Goal: Task Accomplishment & Management: Use online tool/utility

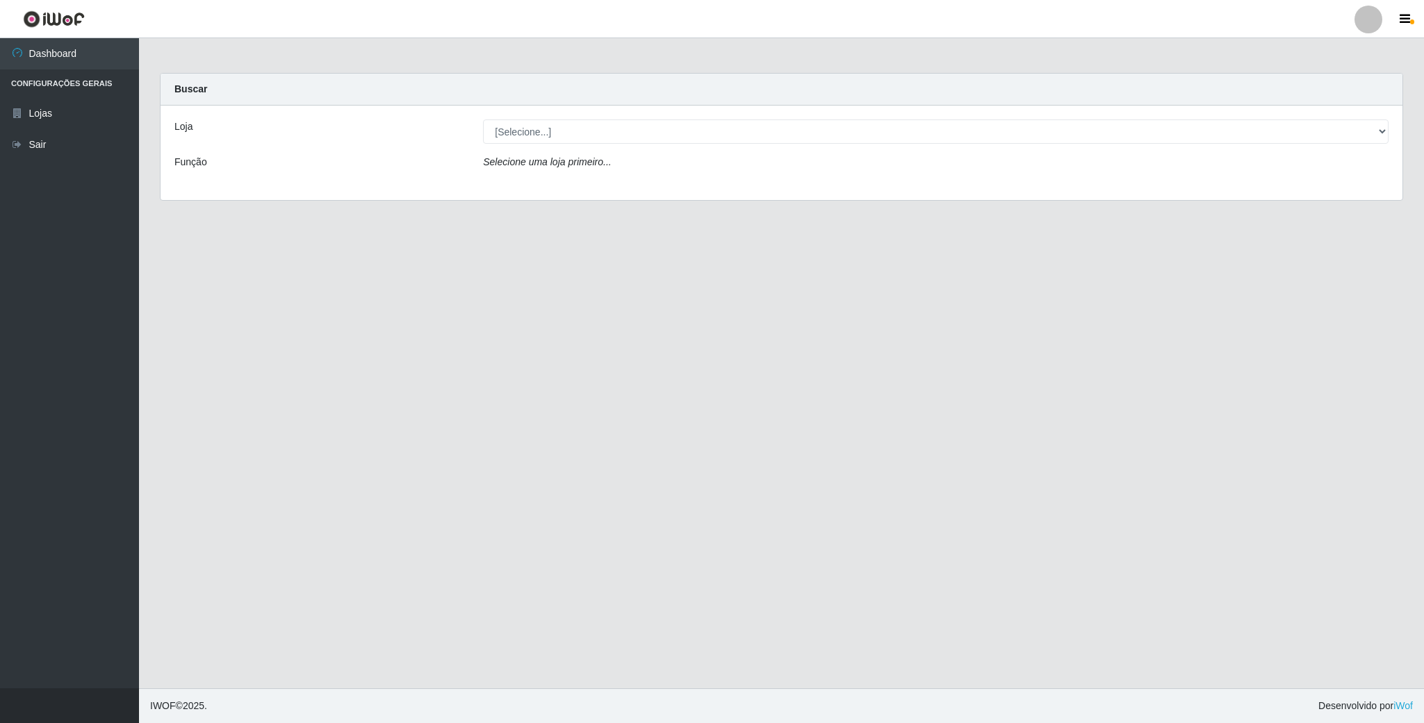
click at [1374, 130] on select "[Selecione...] SuperFácil Atacado - Emaús" at bounding box center [935, 132] width 905 height 24
select select "407"
click at [483, 120] on select "[Selecione...] SuperFácil Atacado - Emaús" at bounding box center [935, 132] width 905 height 24
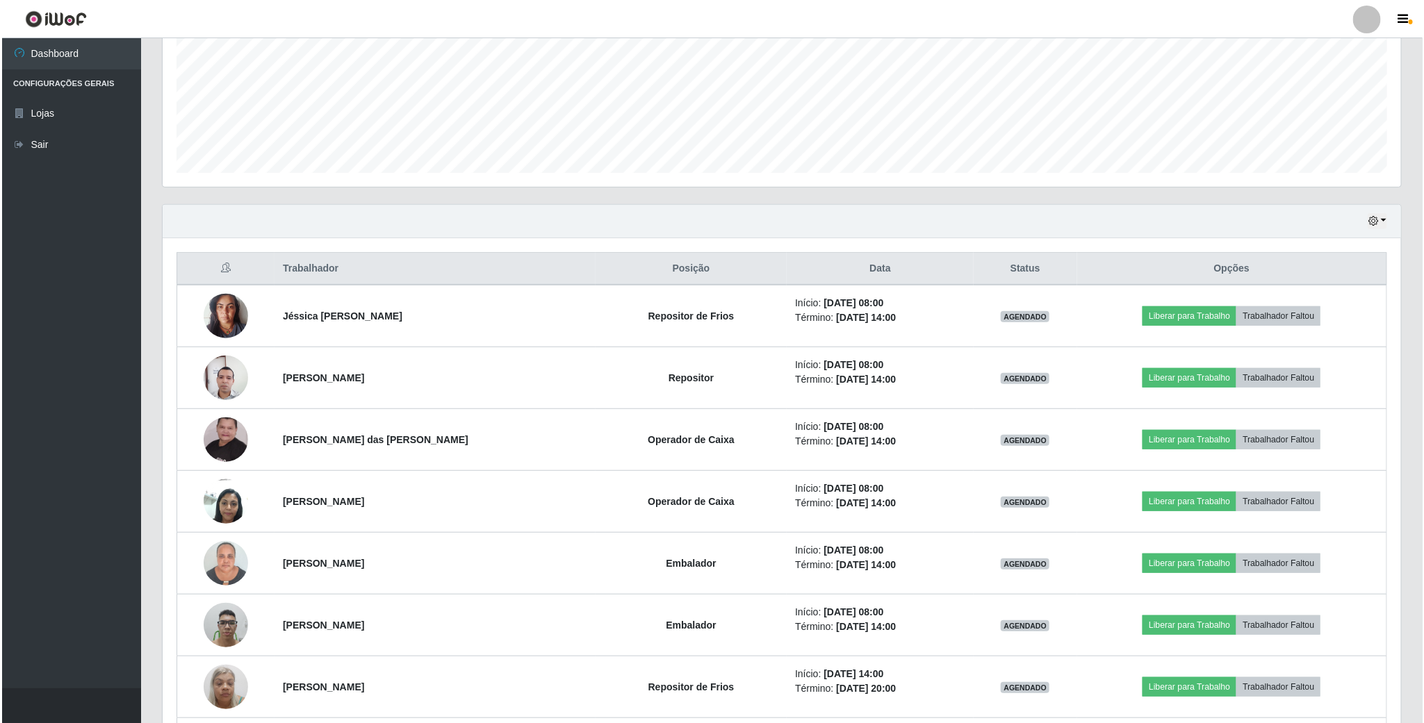
scroll to position [417, 0]
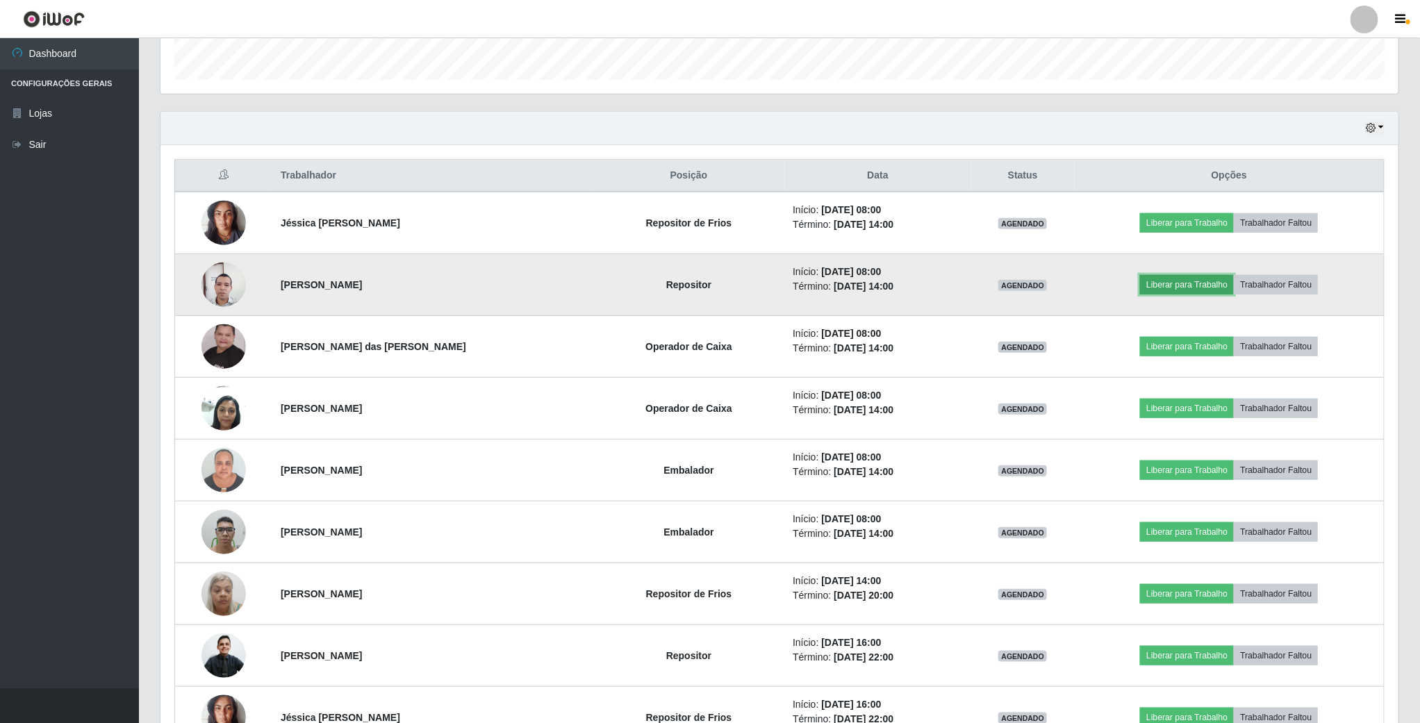
click at [1220, 284] on button "Liberar para Trabalho" at bounding box center [1187, 284] width 94 height 19
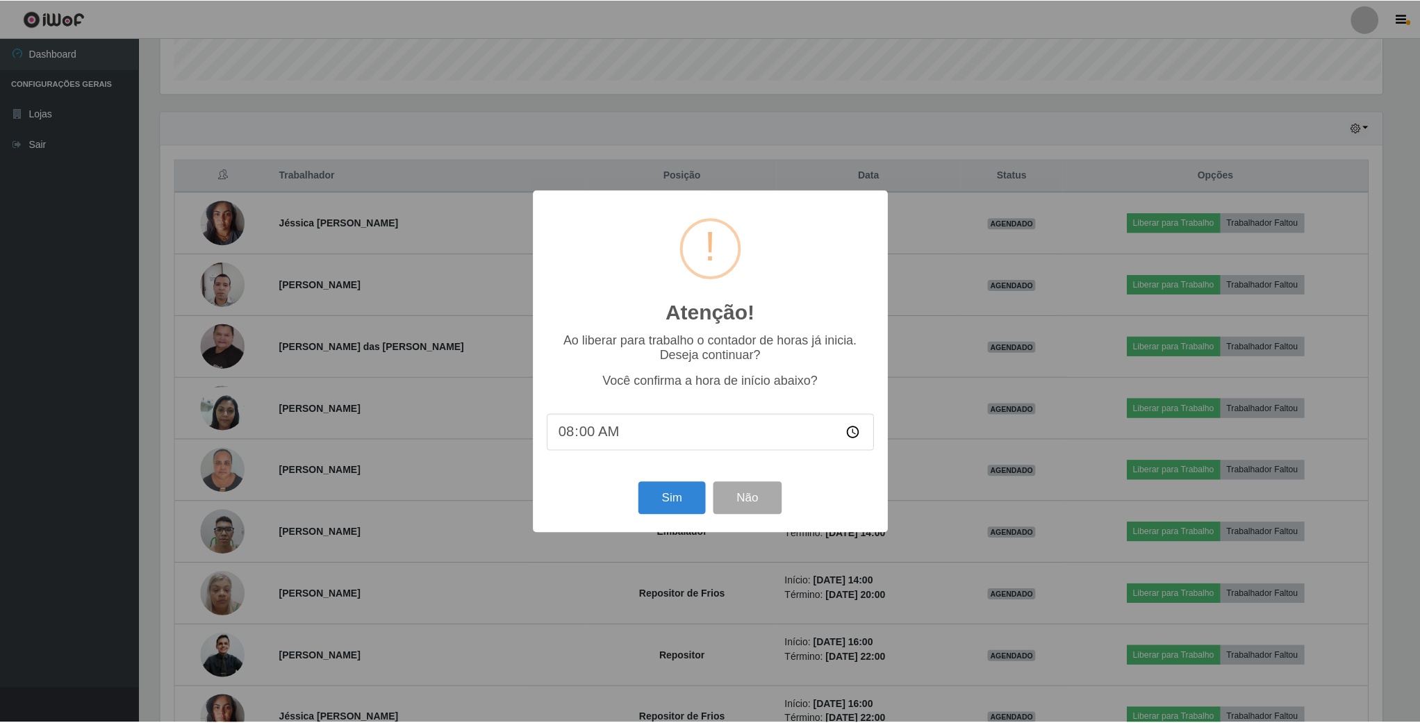
scroll to position [290, 1226]
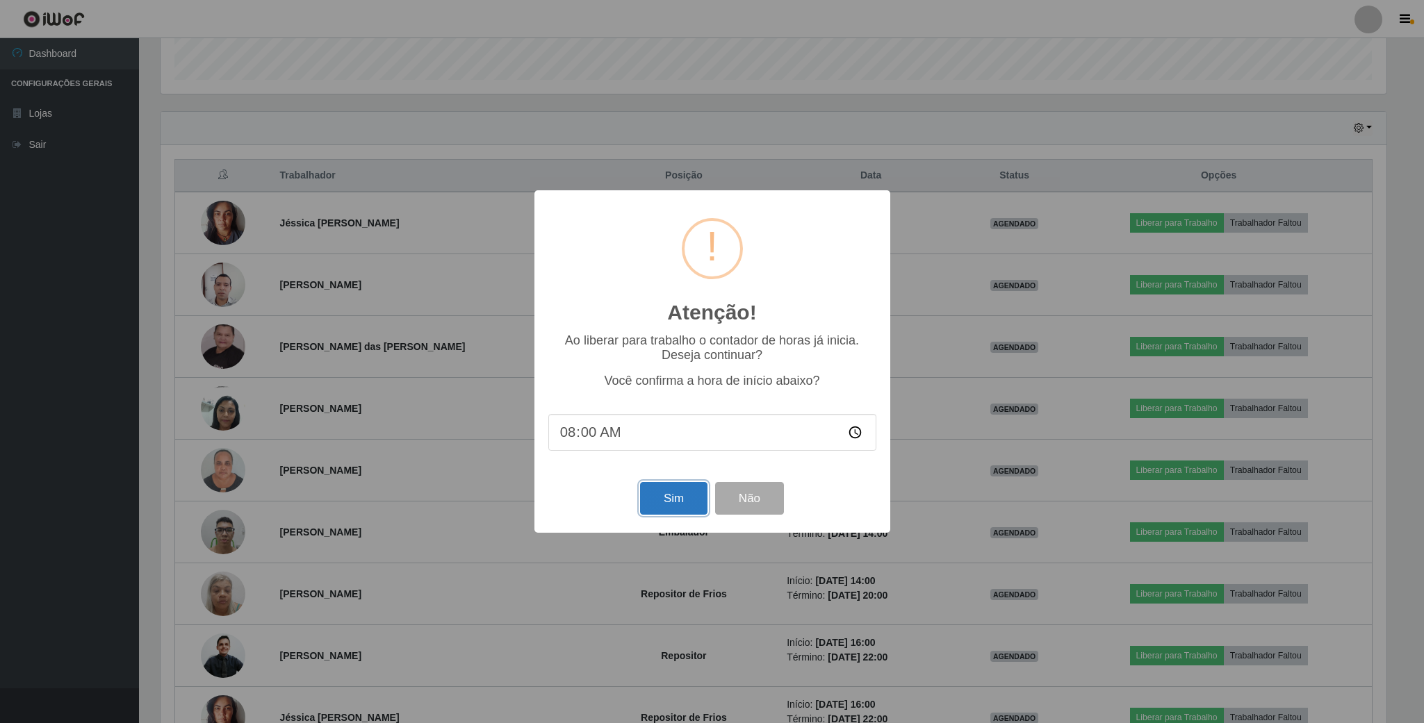
click at [682, 498] on button "Sim" at bounding box center [673, 498] width 67 height 33
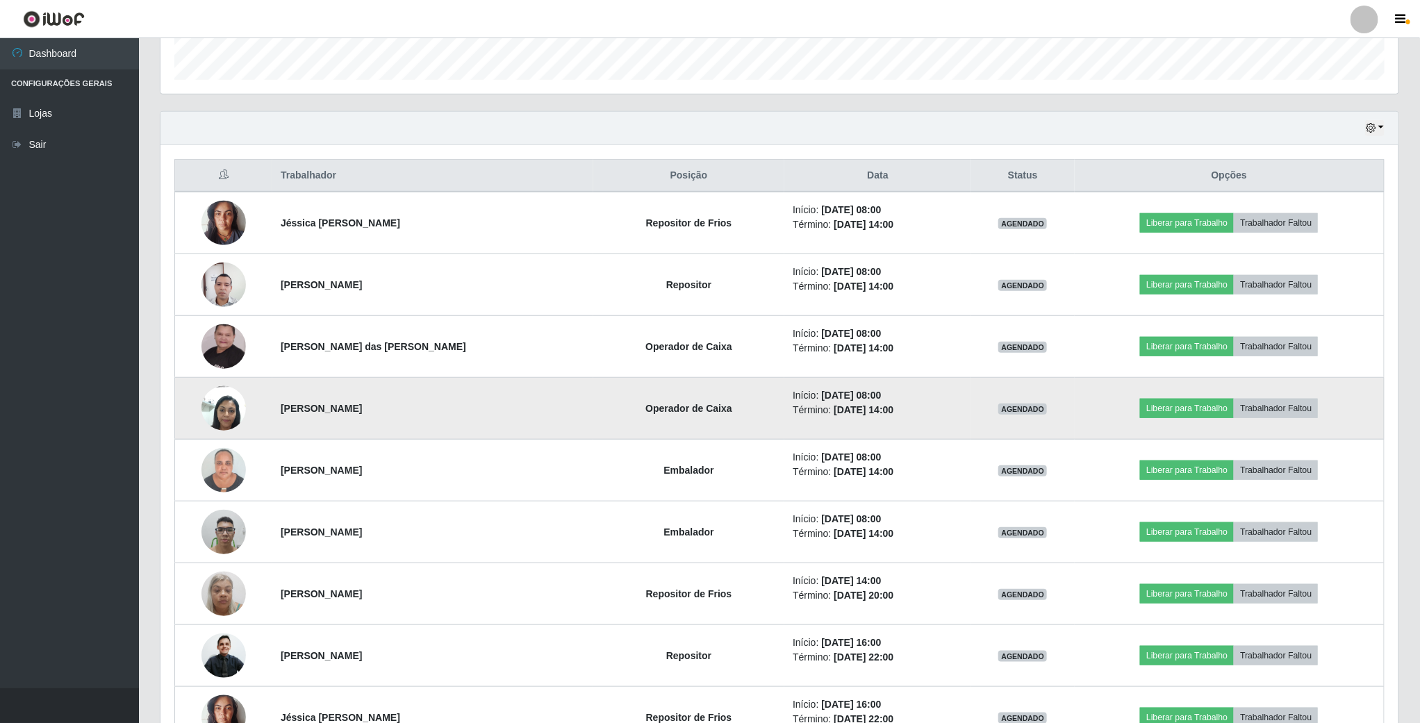
scroll to position [290, 1240]
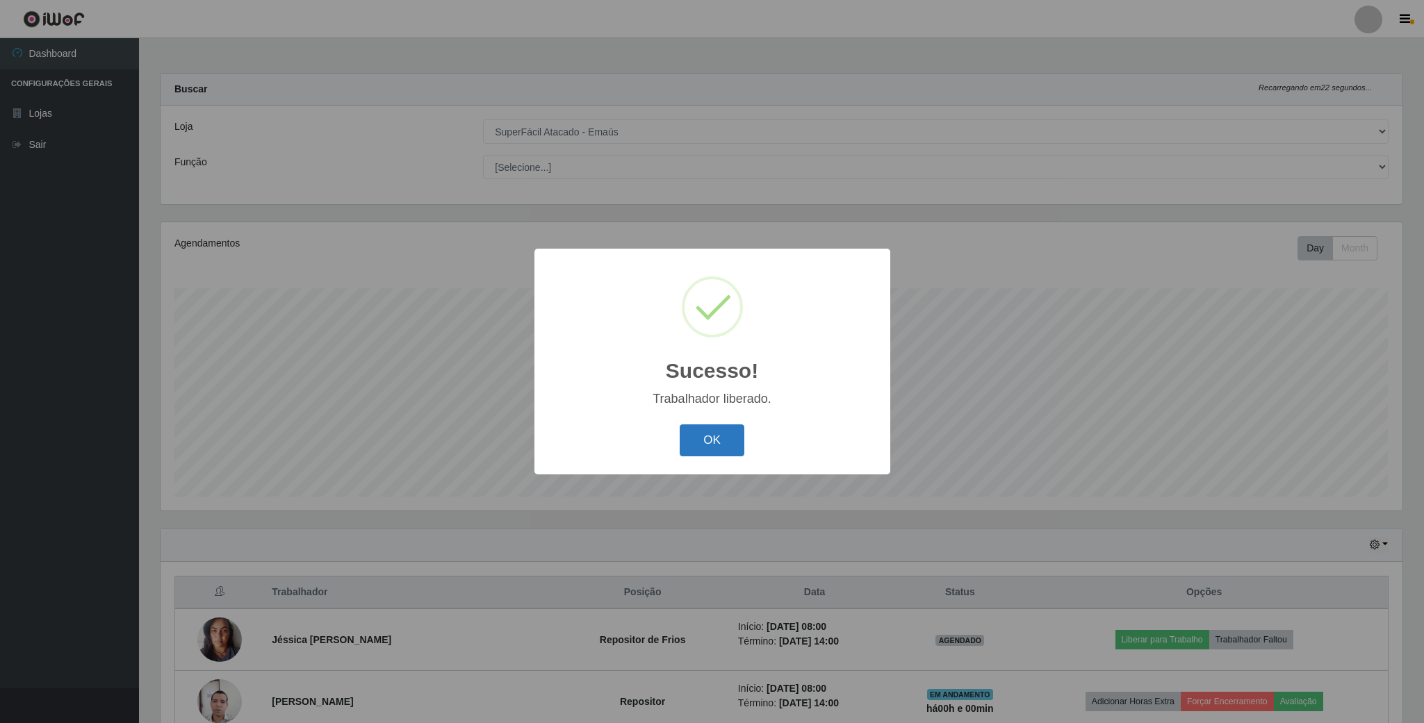
click at [709, 441] on button "OK" at bounding box center [712, 441] width 65 height 33
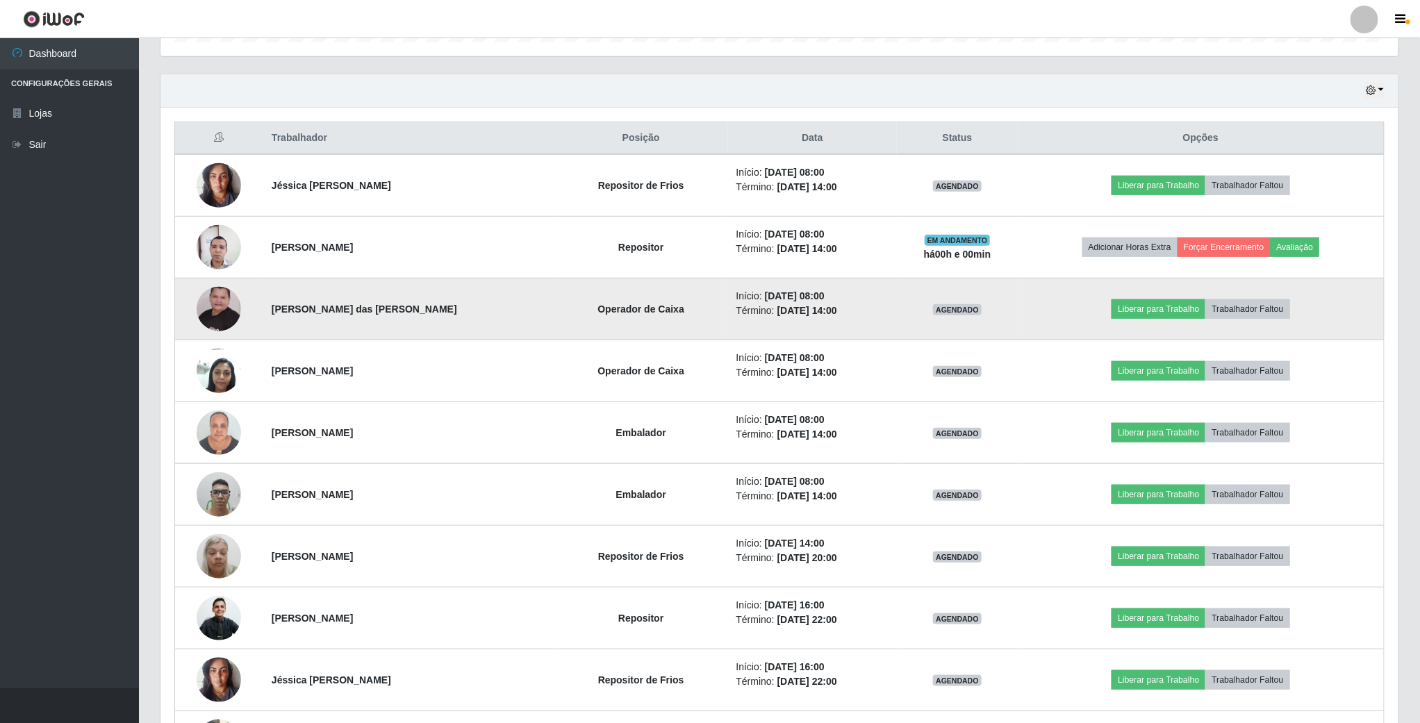
scroll to position [521, 0]
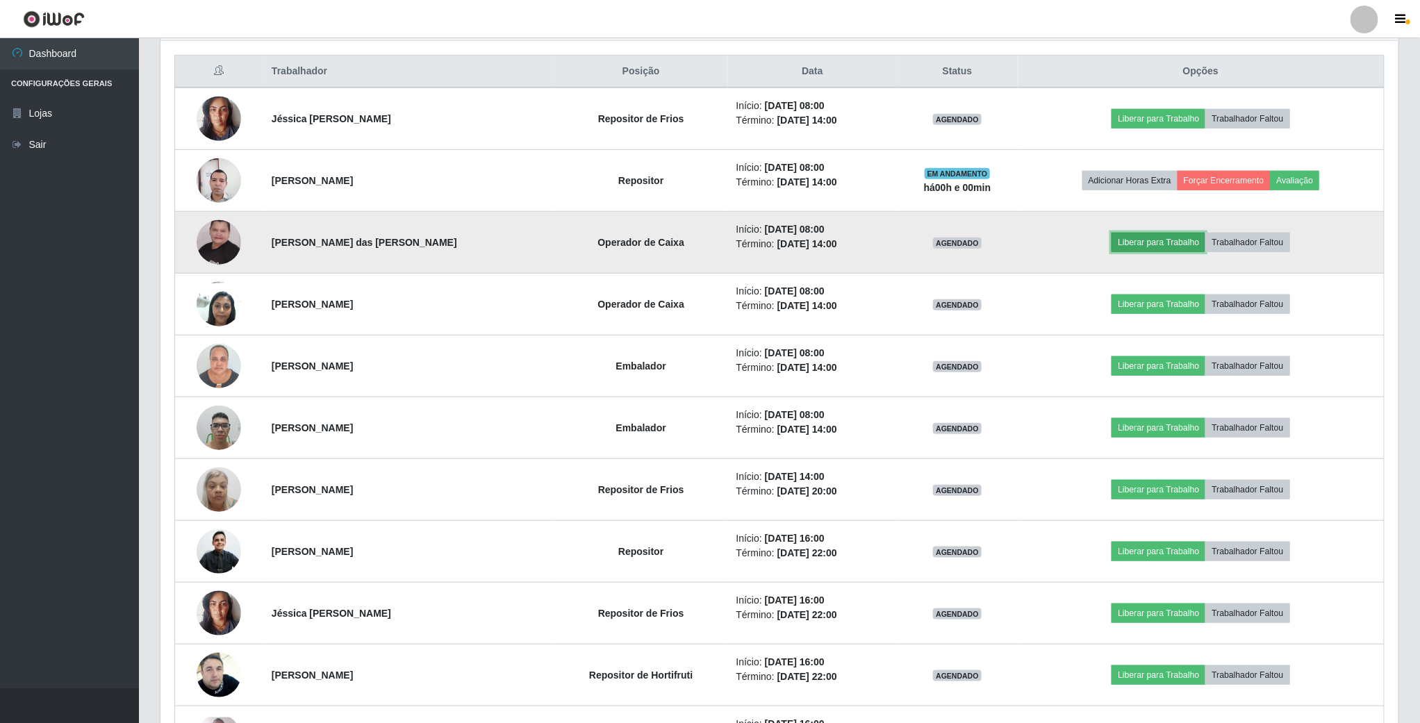
click at [1151, 249] on button "Liberar para Trabalho" at bounding box center [1159, 242] width 94 height 19
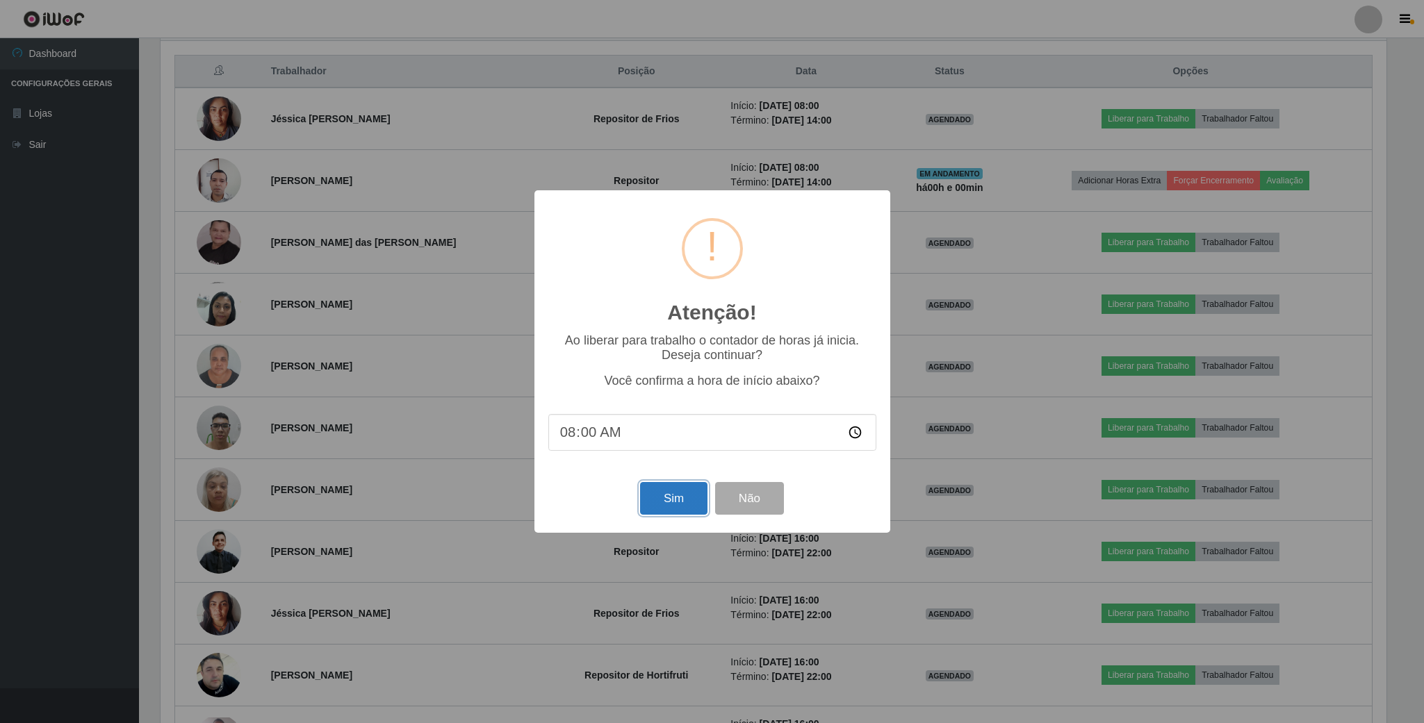
click at [667, 507] on button "Sim" at bounding box center [673, 498] width 67 height 33
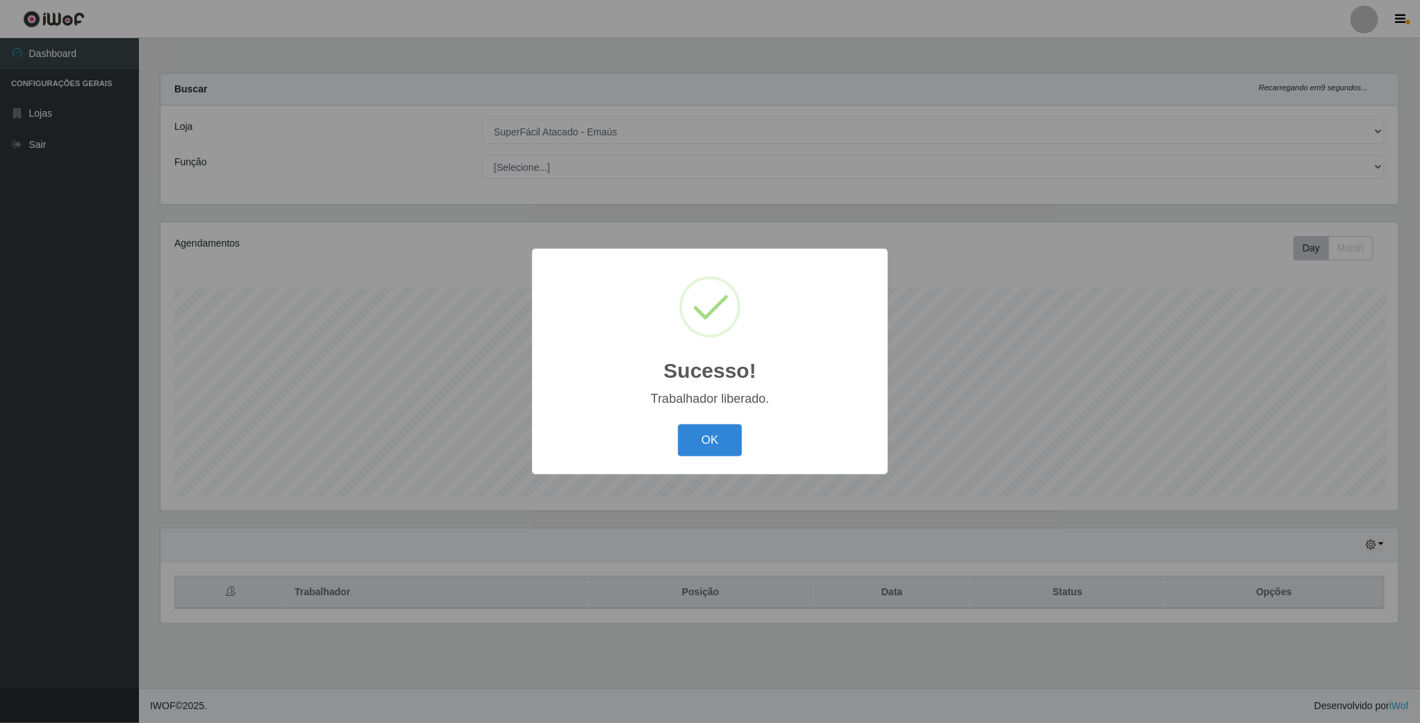
scroll to position [290, 1240]
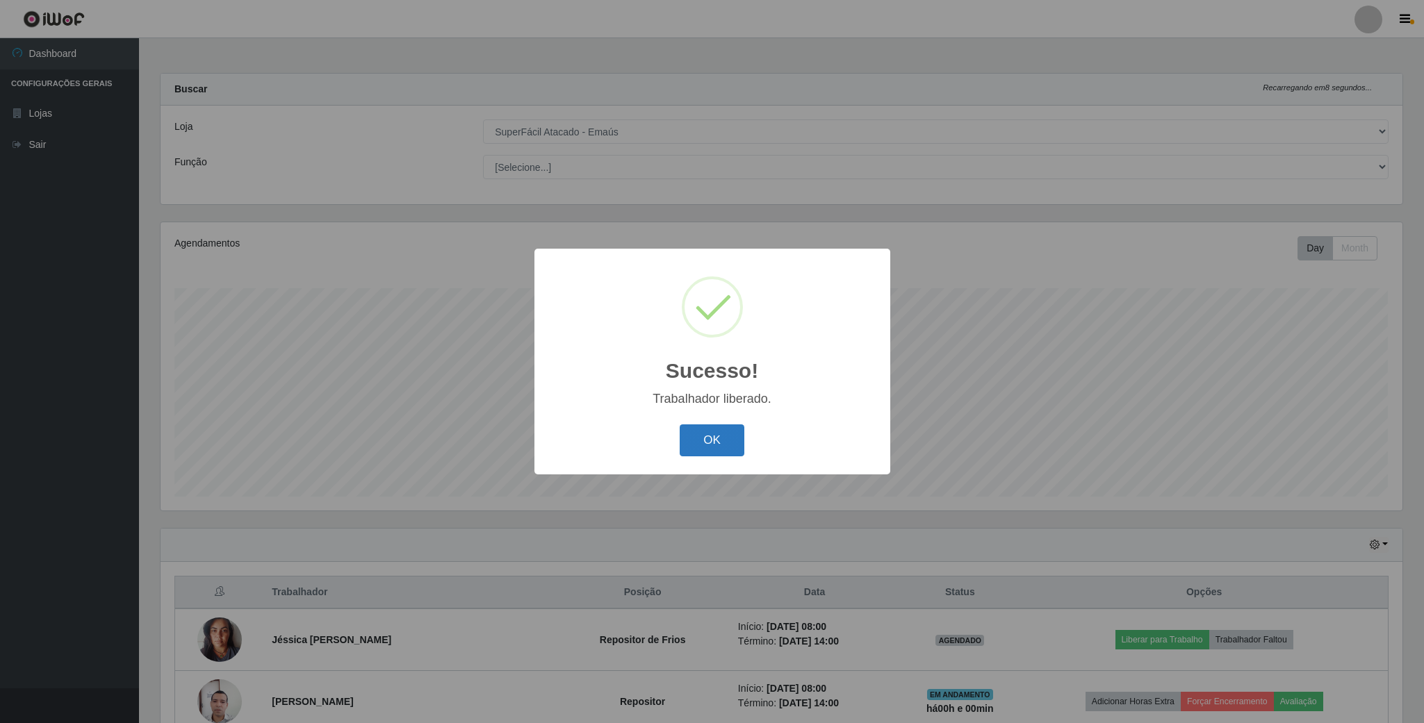
click at [723, 446] on button "OK" at bounding box center [712, 441] width 65 height 33
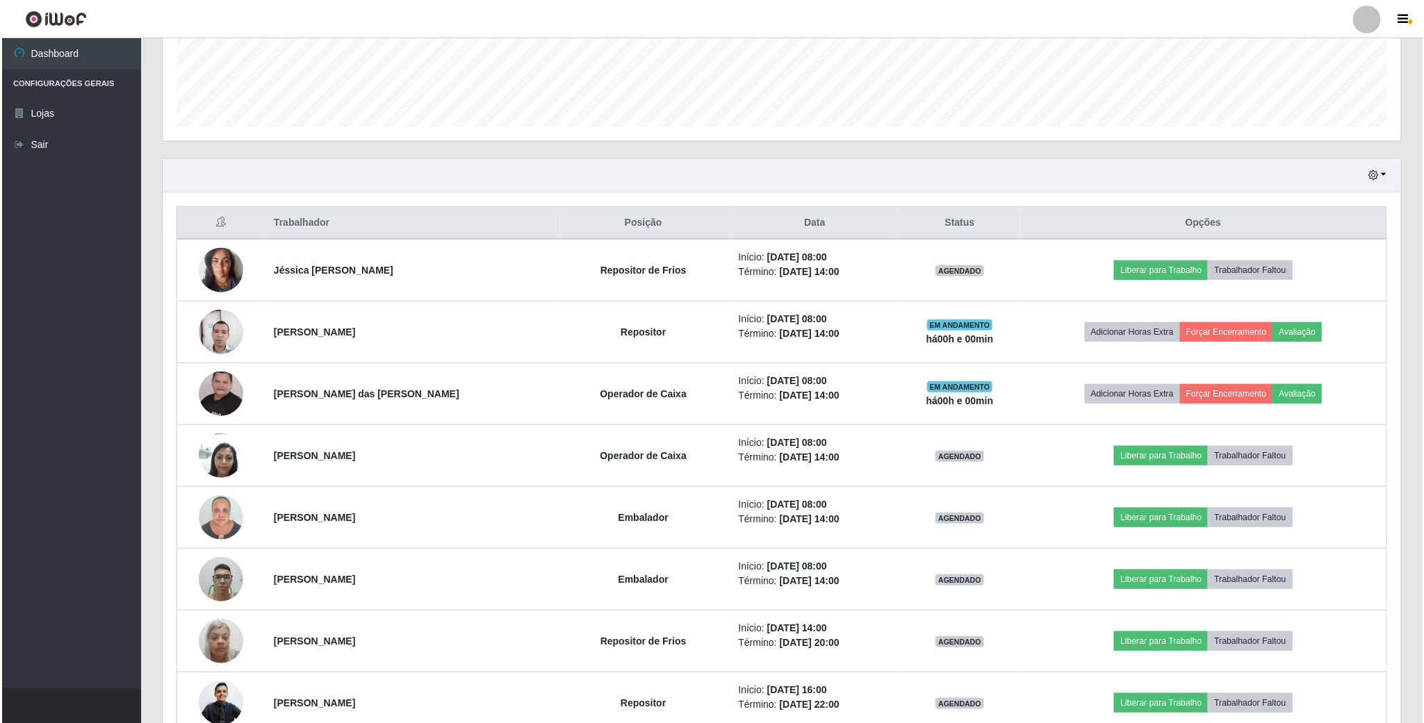
scroll to position [417, 0]
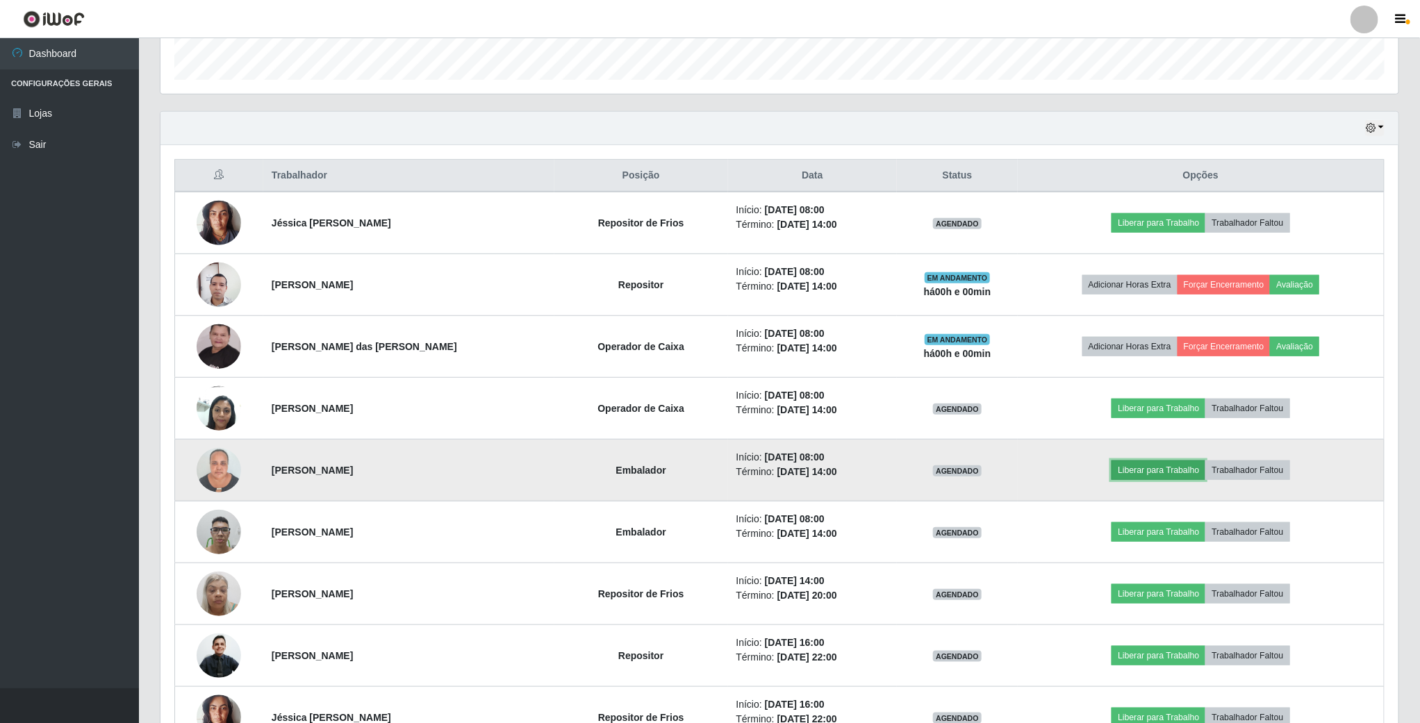
click at [1144, 474] on button "Liberar para Trabalho" at bounding box center [1159, 470] width 94 height 19
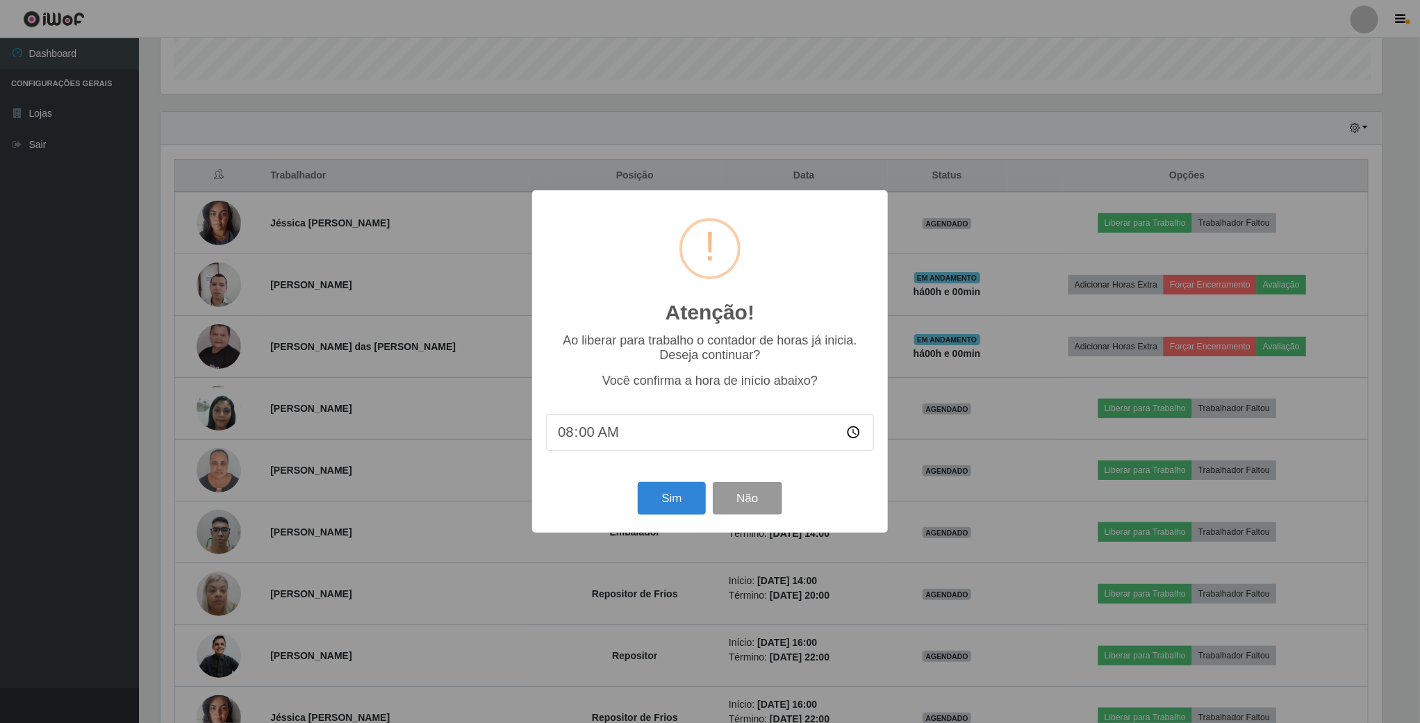
scroll to position [290, 1226]
click at [674, 507] on button "Sim" at bounding box center [673, 498] width 67 height 33
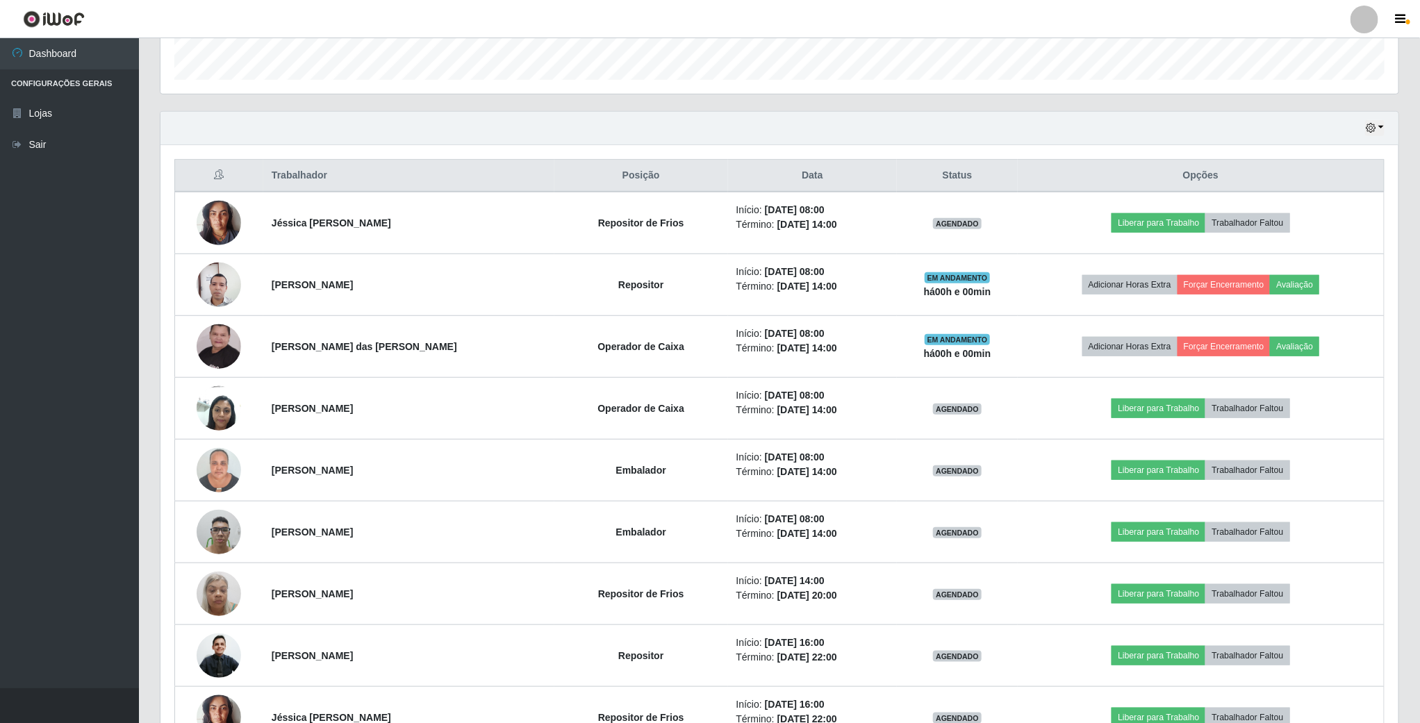
scroll to position [0, 0]
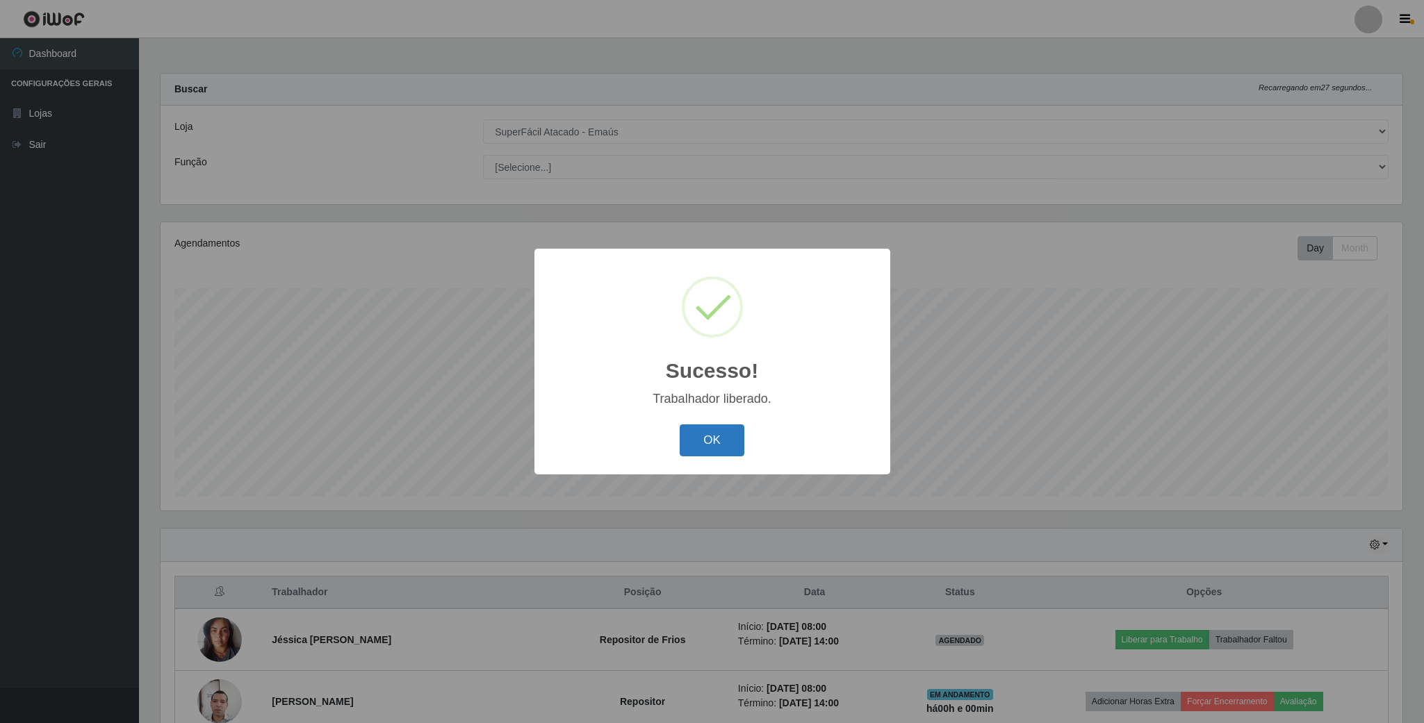
click at [719, 436] on button "OK" at bounding box center [712, 441] width 65 height 33
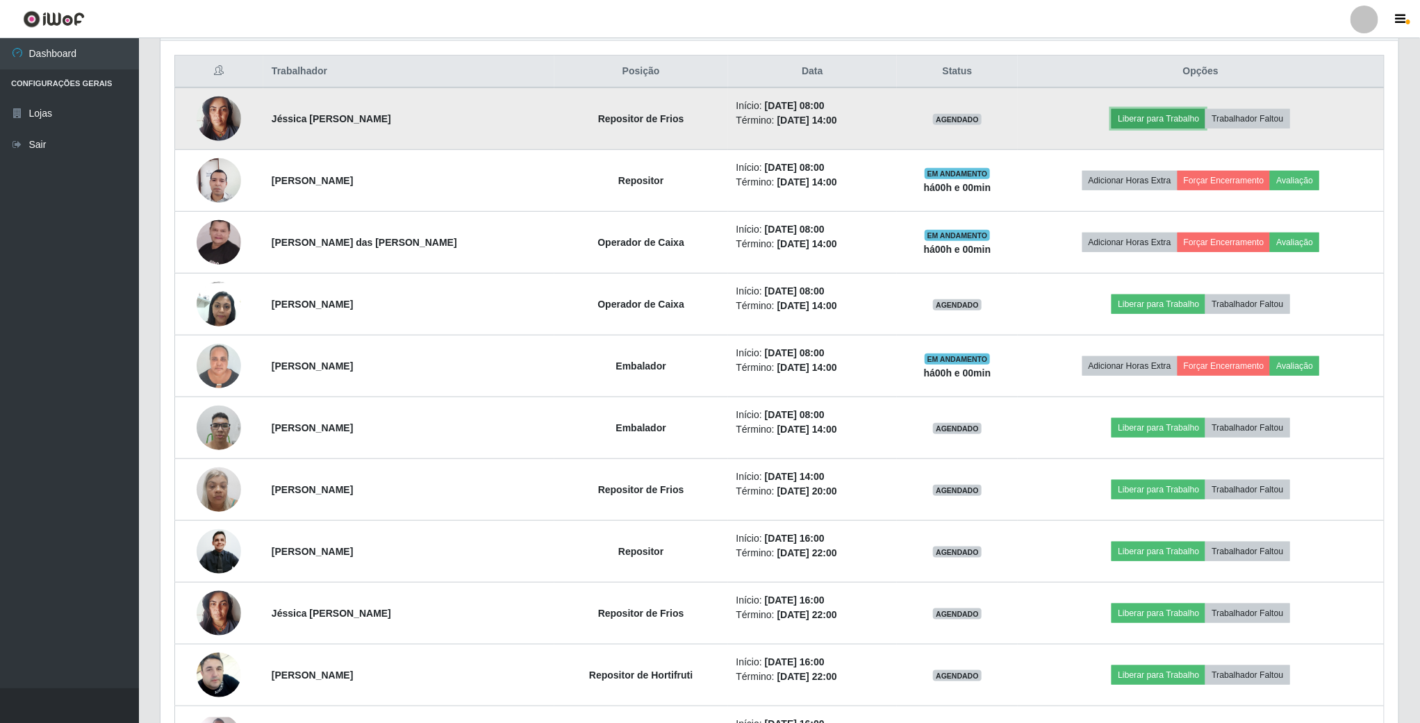
click at [1170, 123] on button "Liberar para Trabalho" at bounding box center [1159, 118] width 94 height 19
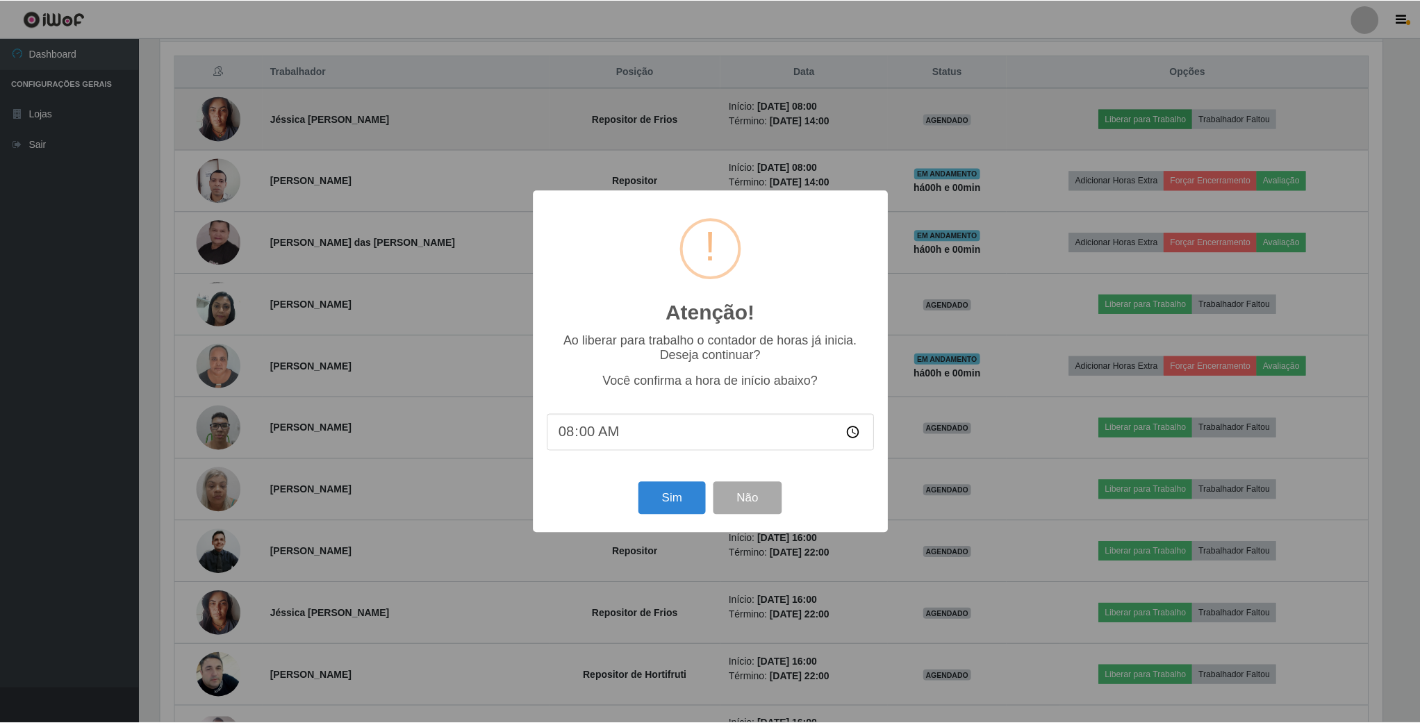
scroll to position [290, 1226]
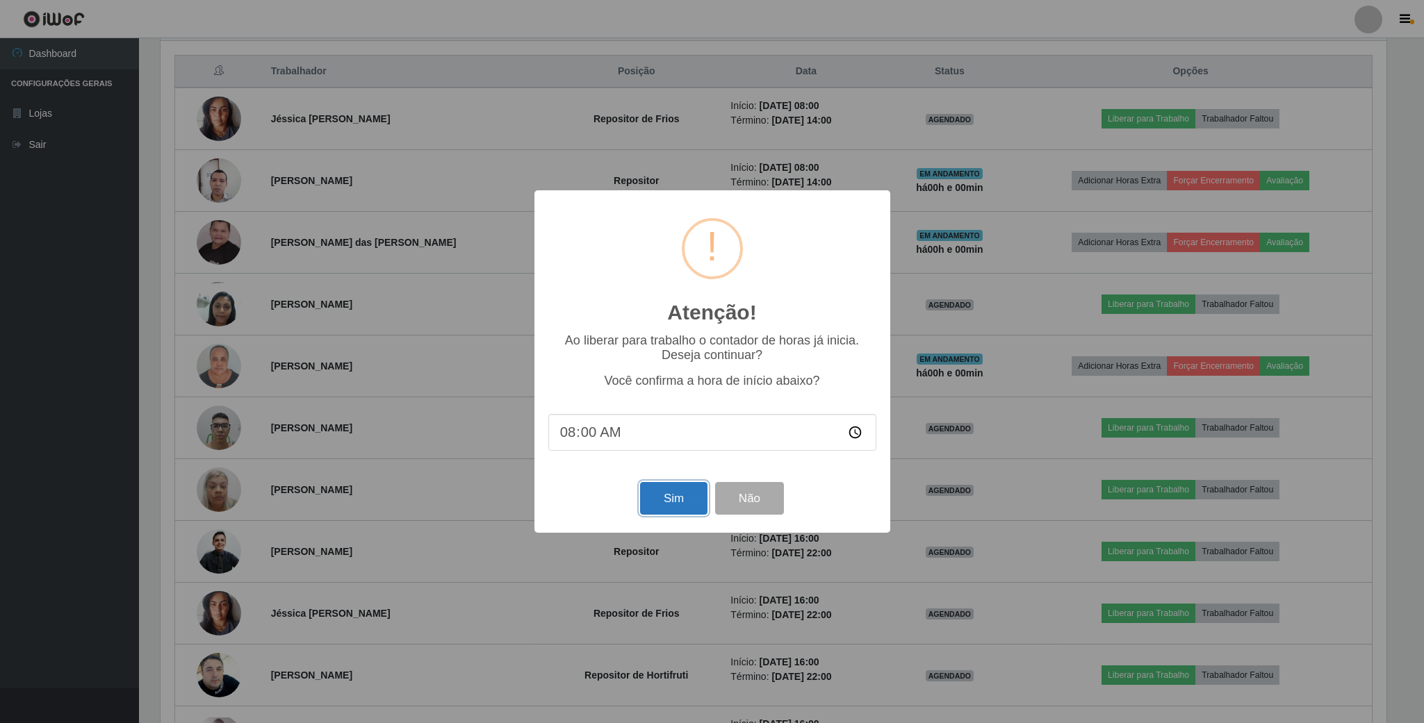
click at [676, 502] on button "Sim" at bounding box center [673, 498] width 67 height 33
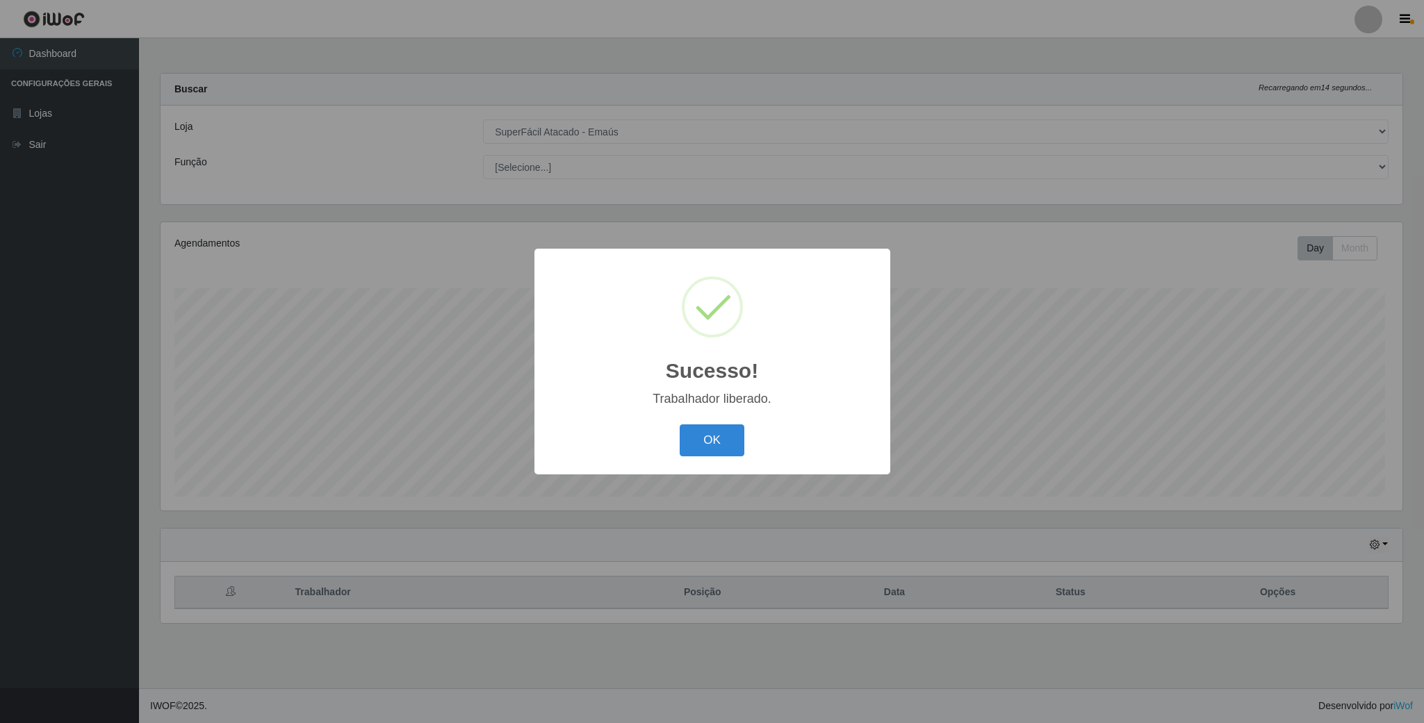
scroll to position [694599, 693646]
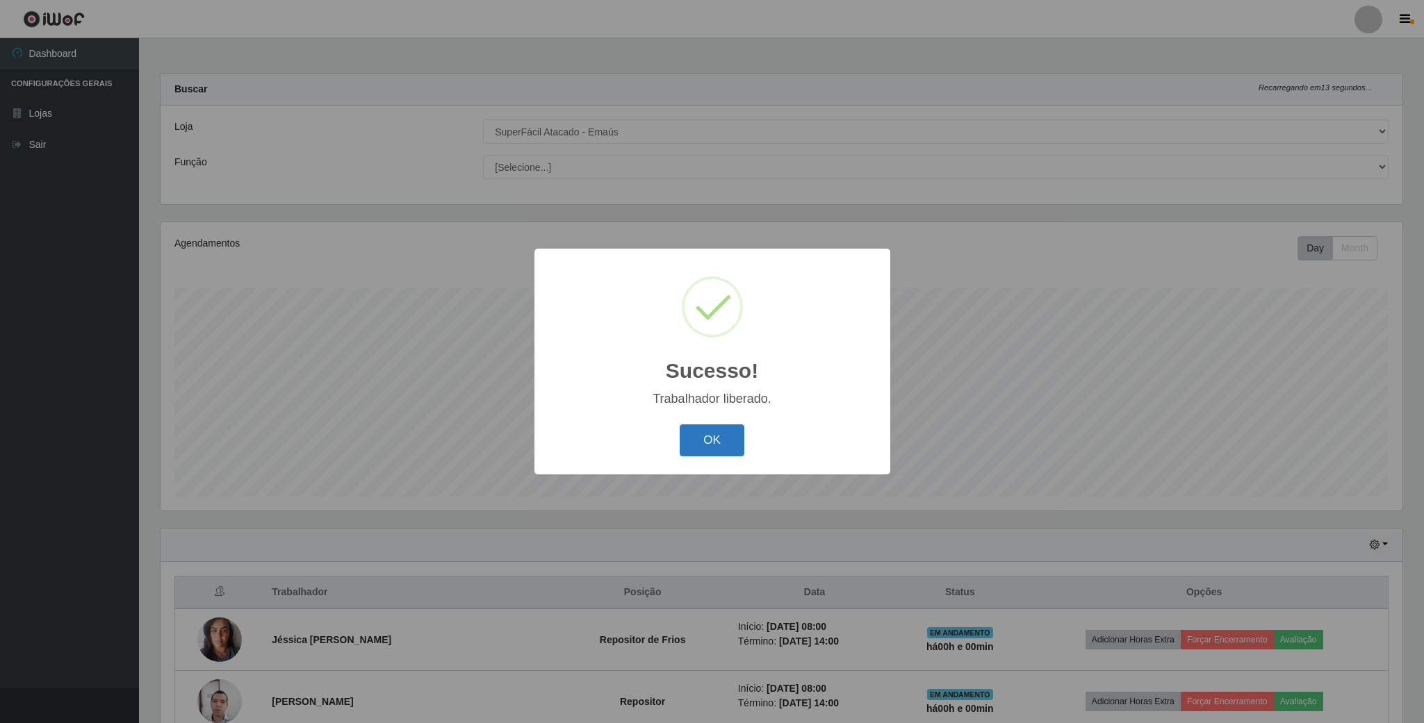
click at [715, 444] on button "OK" at bounding box center [712, 441] width 65 height 33
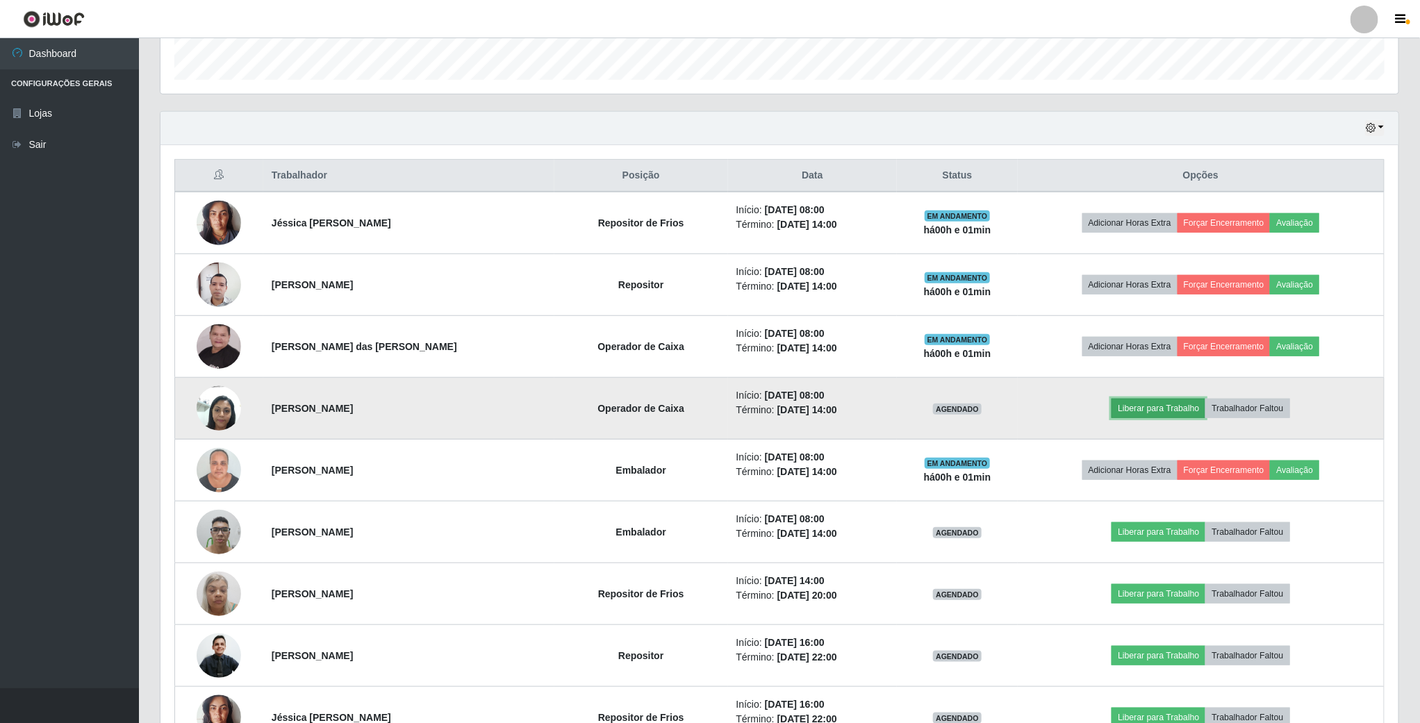
click at [1174, 415] on button "Liberar para Trabalho" at bounding box center [1159, 408] width 94 height 19
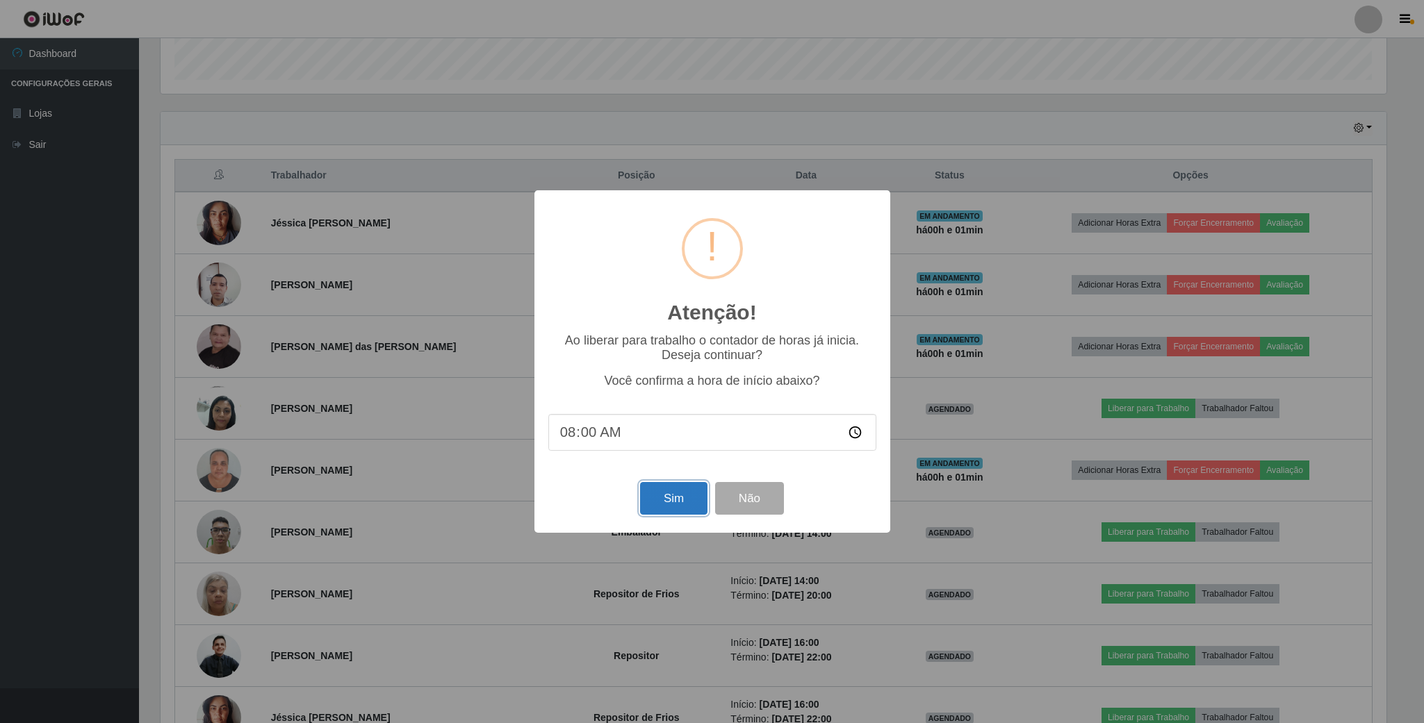
click at [688, 503] on button "Sim" at bounding box center [673, 498] width 67 height 33
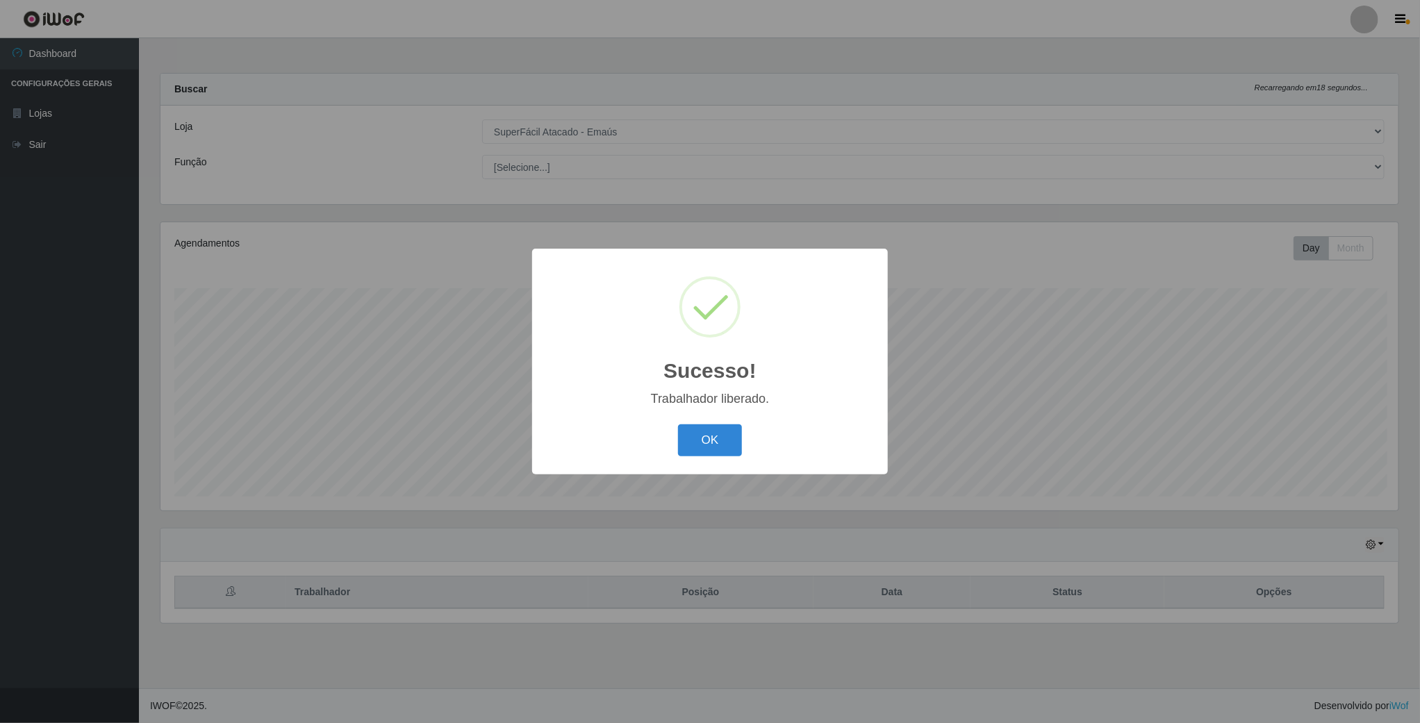
scroll to position [290, 1240]
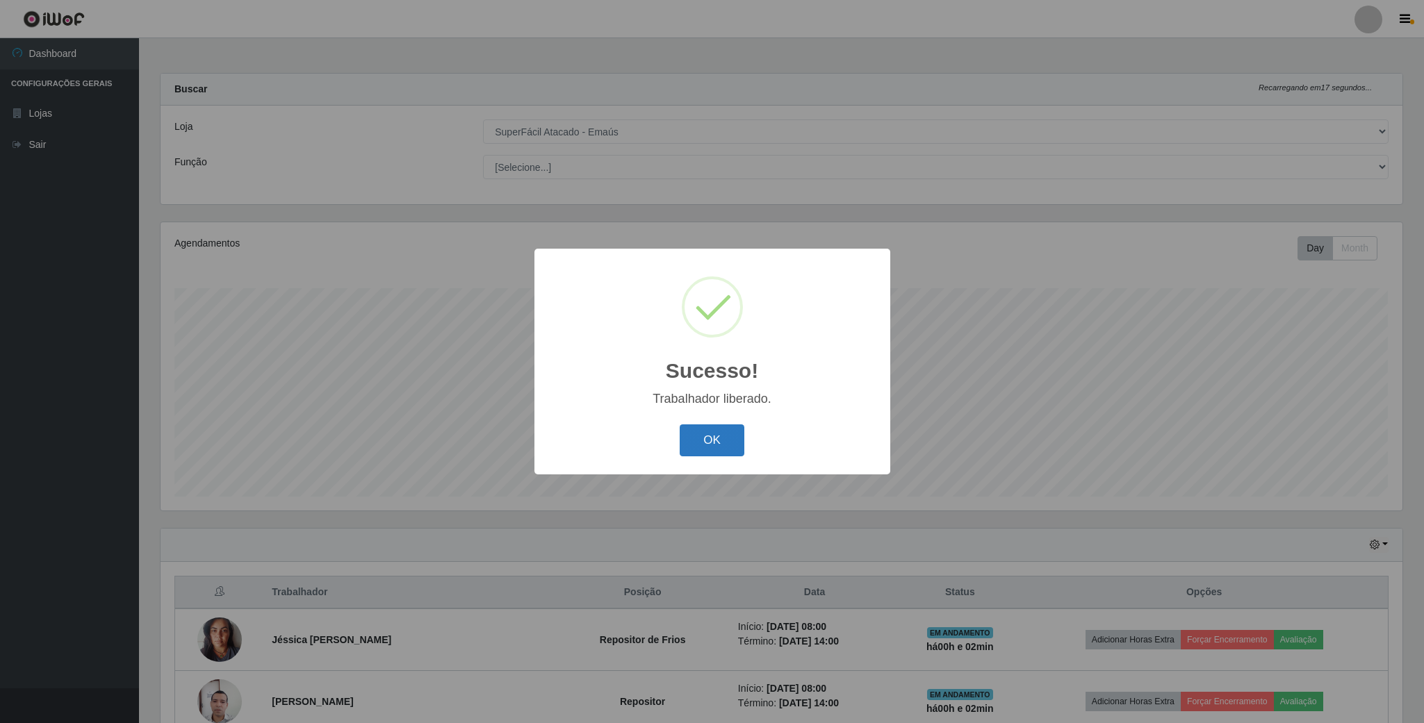
click at [698, 427] on button "OK" at bounding box center [712, 441] width 65 height 33
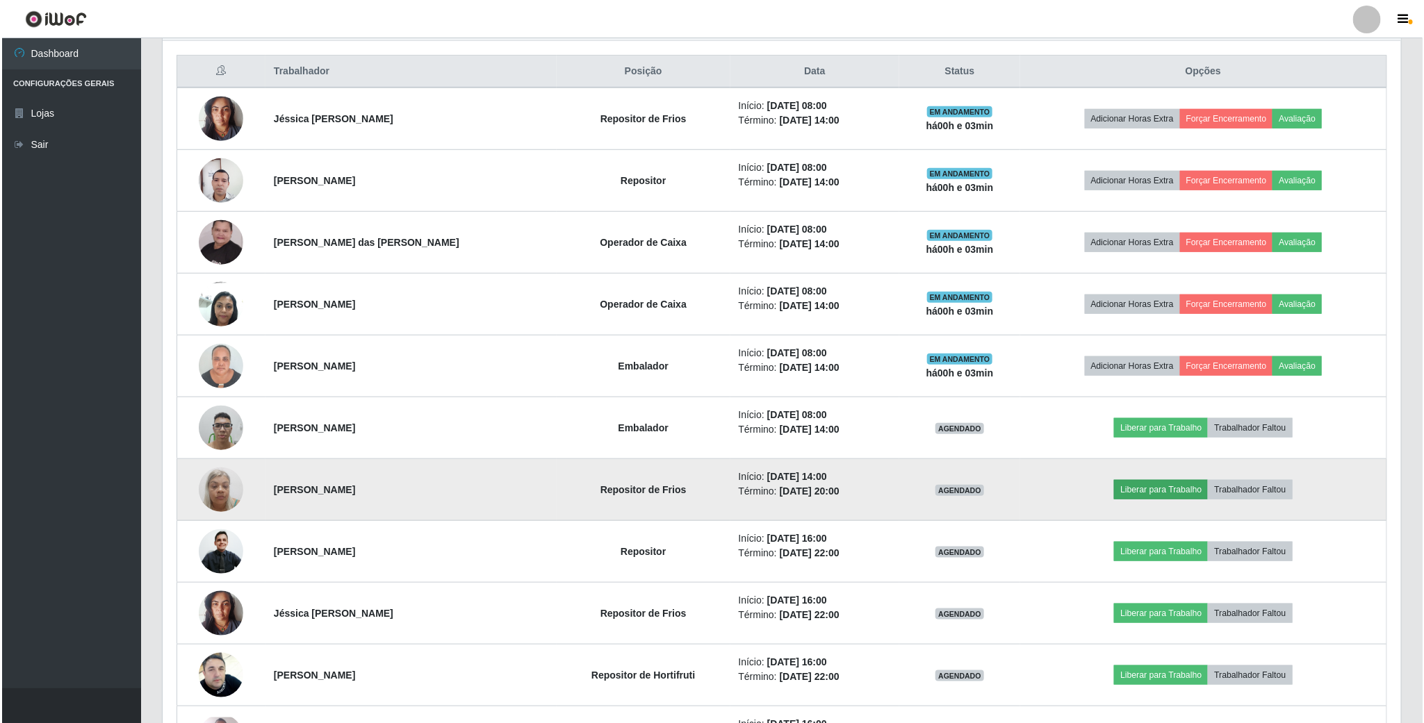
scroll to position [625, 0]
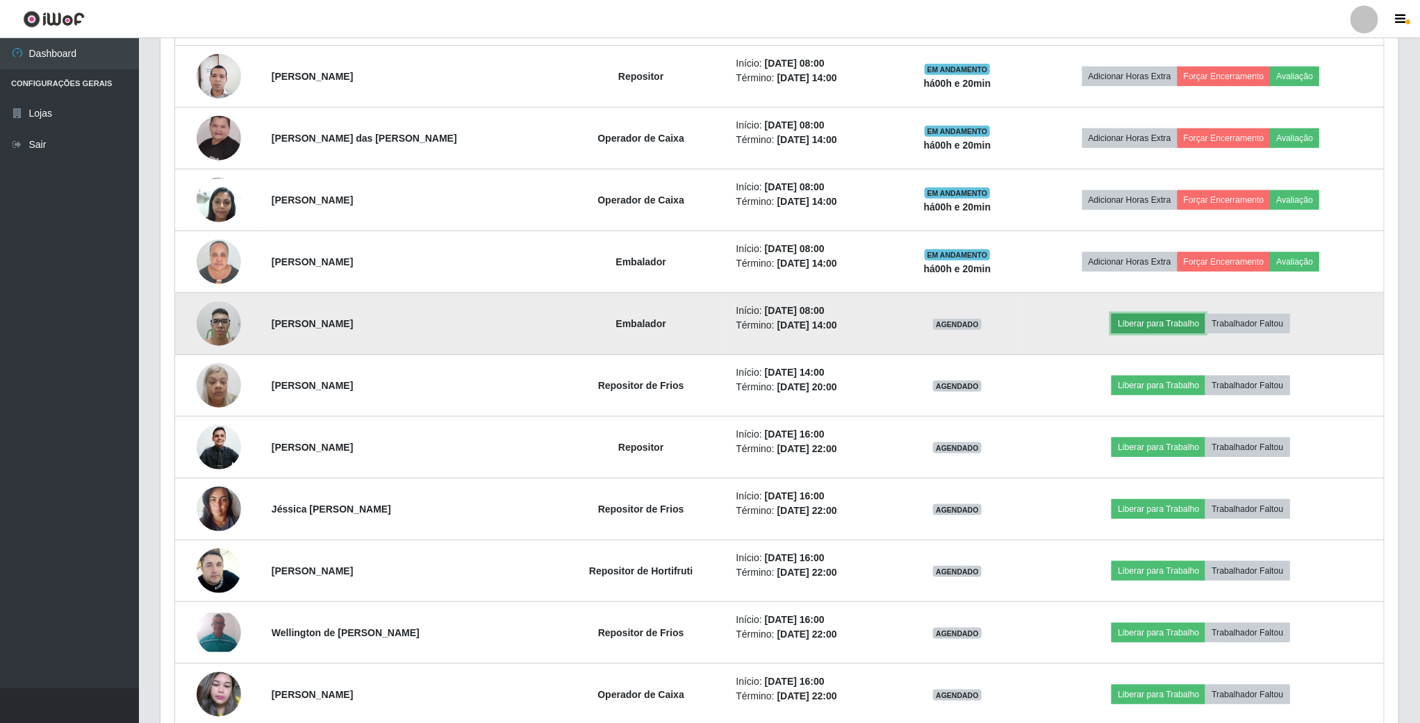
click at [1142, 326] on button "Liberar para Trabalho" at bounding box center [1159, 323] width 94 height 19
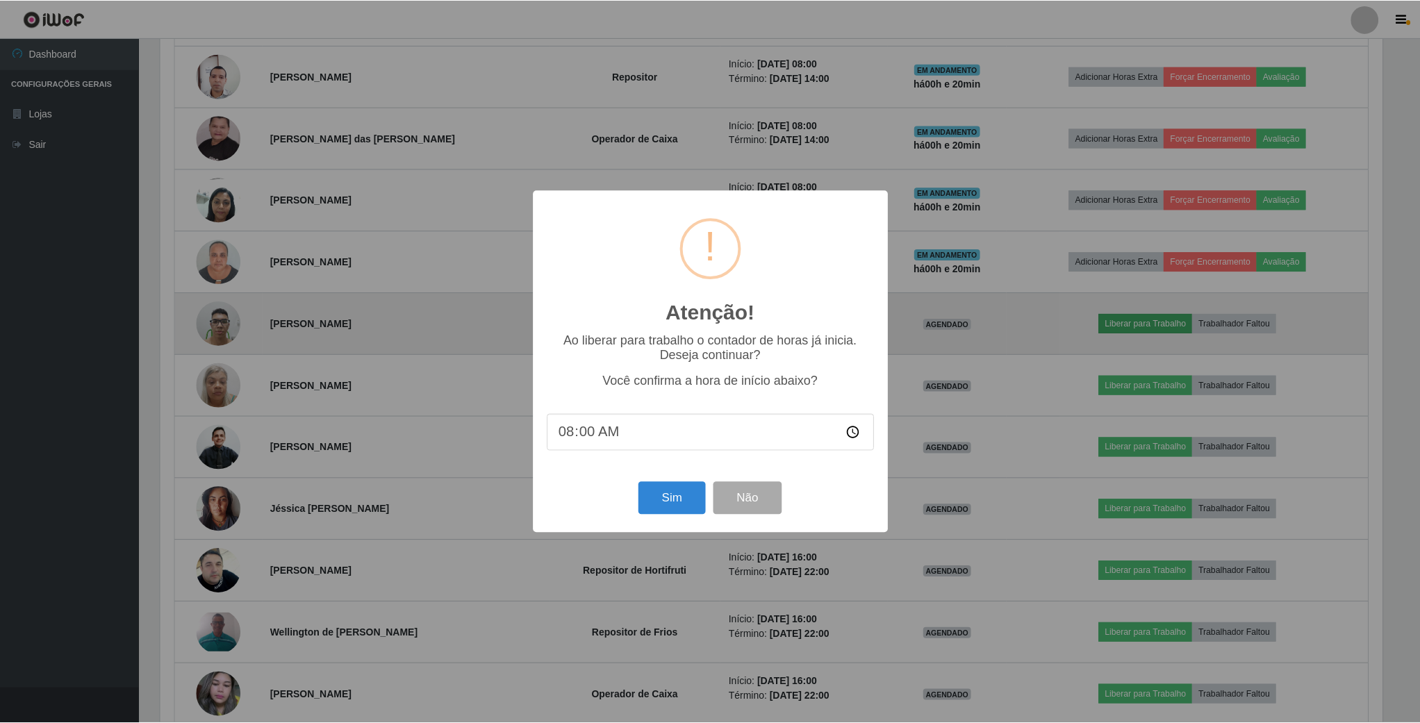
scroll to position [290, 1226]
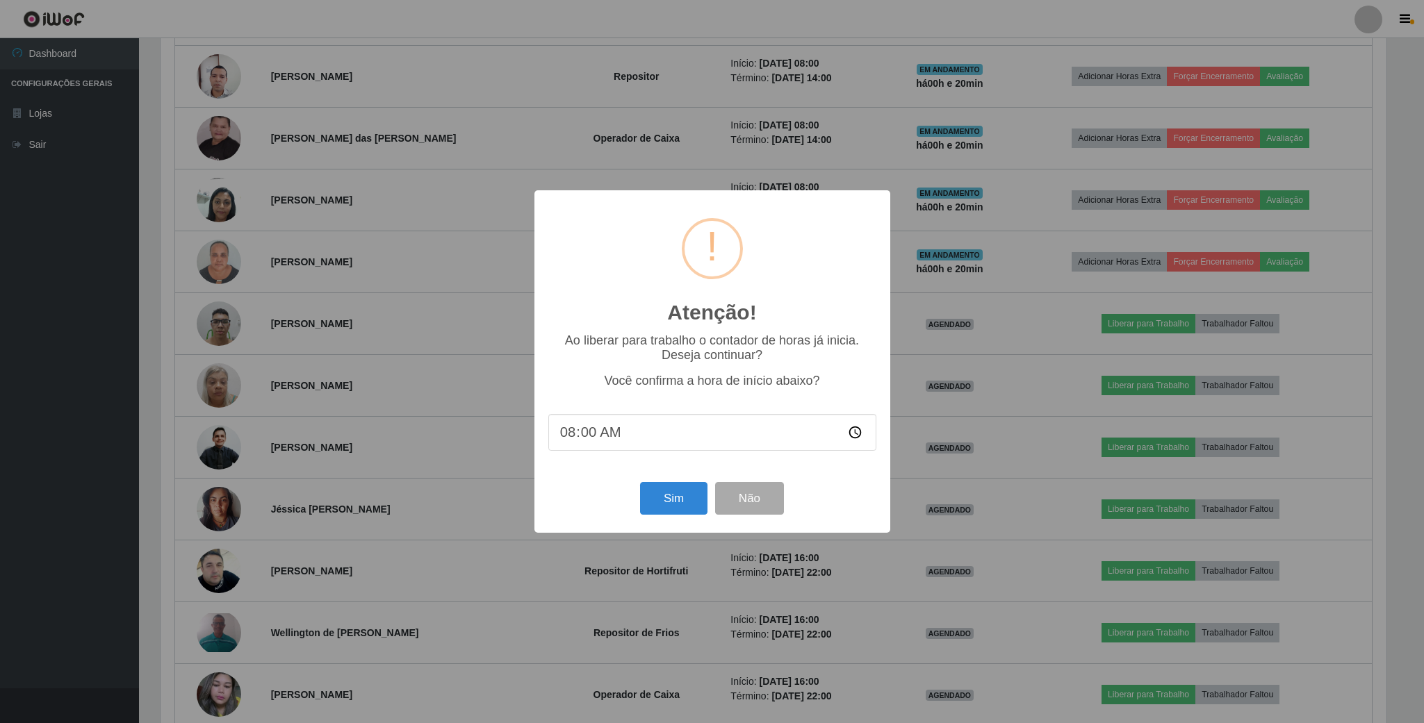
click at [588, 438] on input "08:00" at bounding box center [712, 432] width 328 height 37
type input "08:20"
click at [684, 497] on button "Sim" at bounding box center [673, 498] width 67 height 33
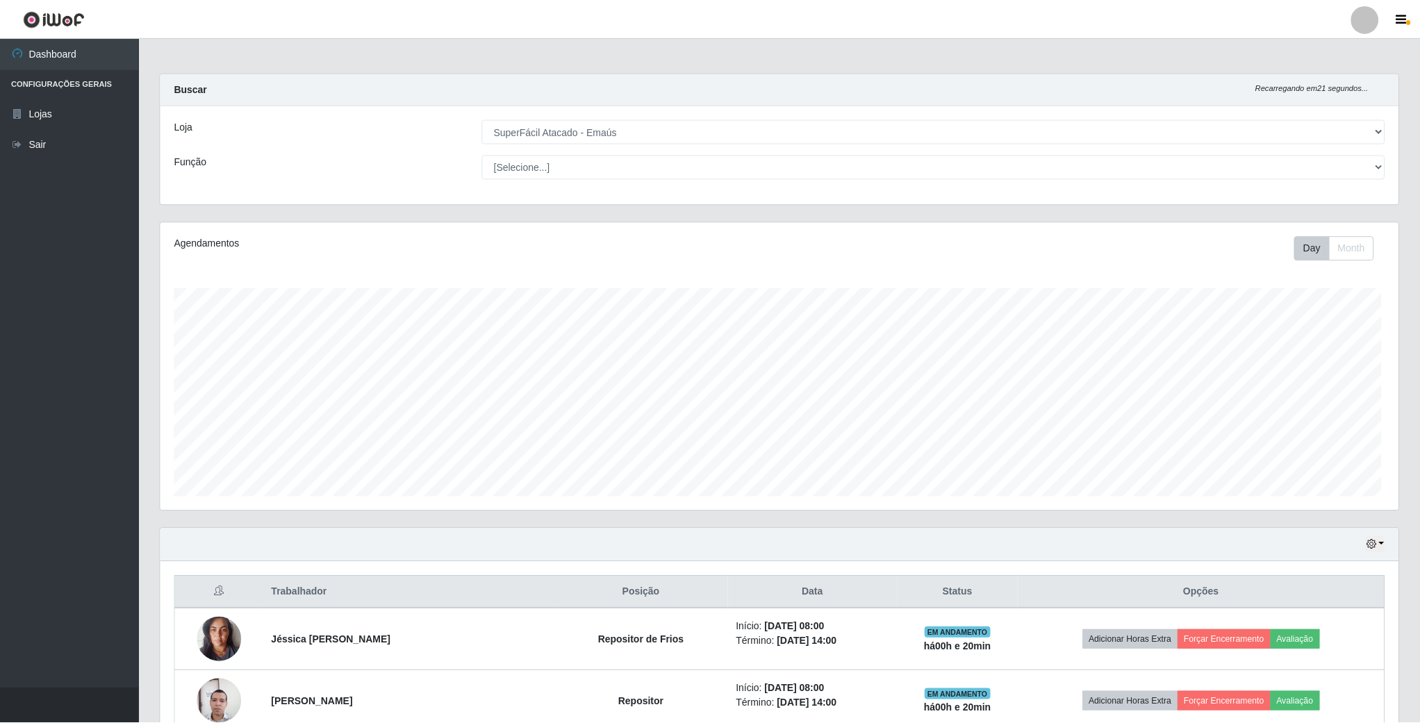
scroll to position [290, 1240]
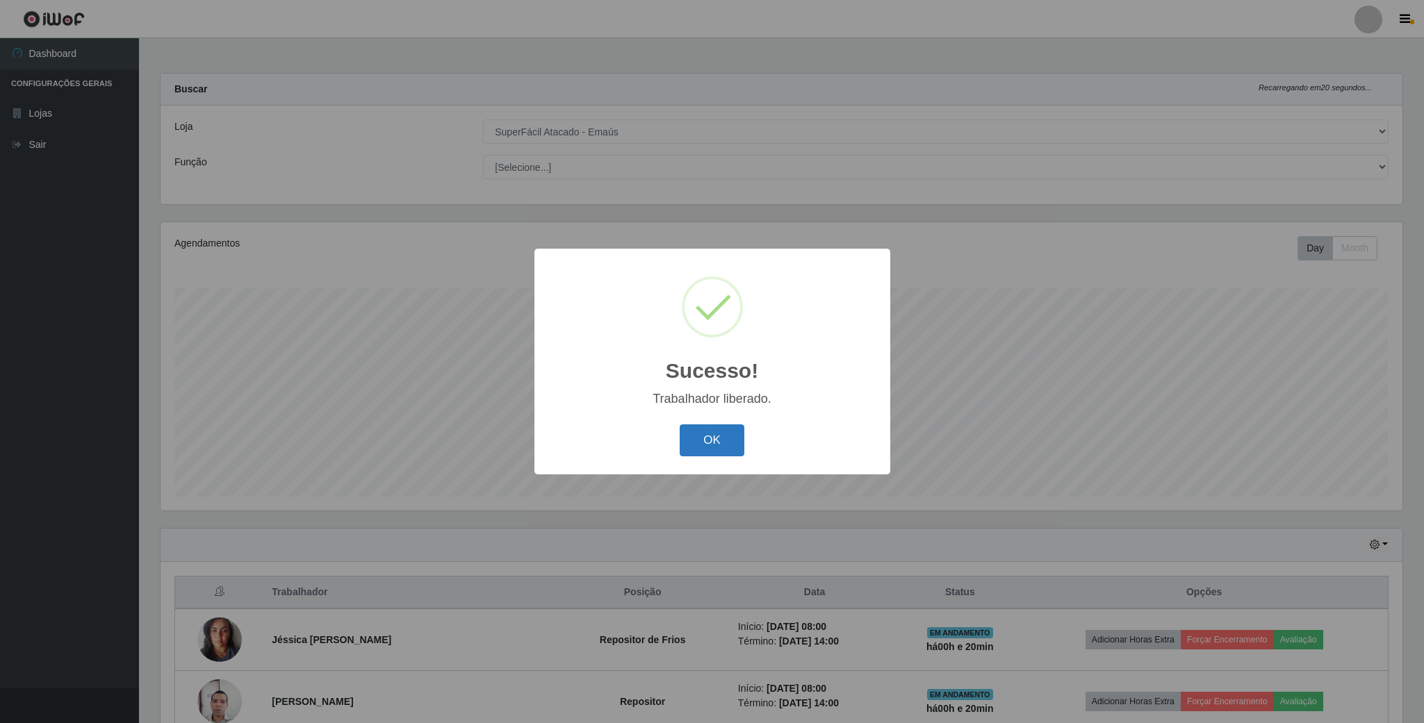
click at [728, 432] on button "OK" at bounding box center [712, 441] width 65 height 33
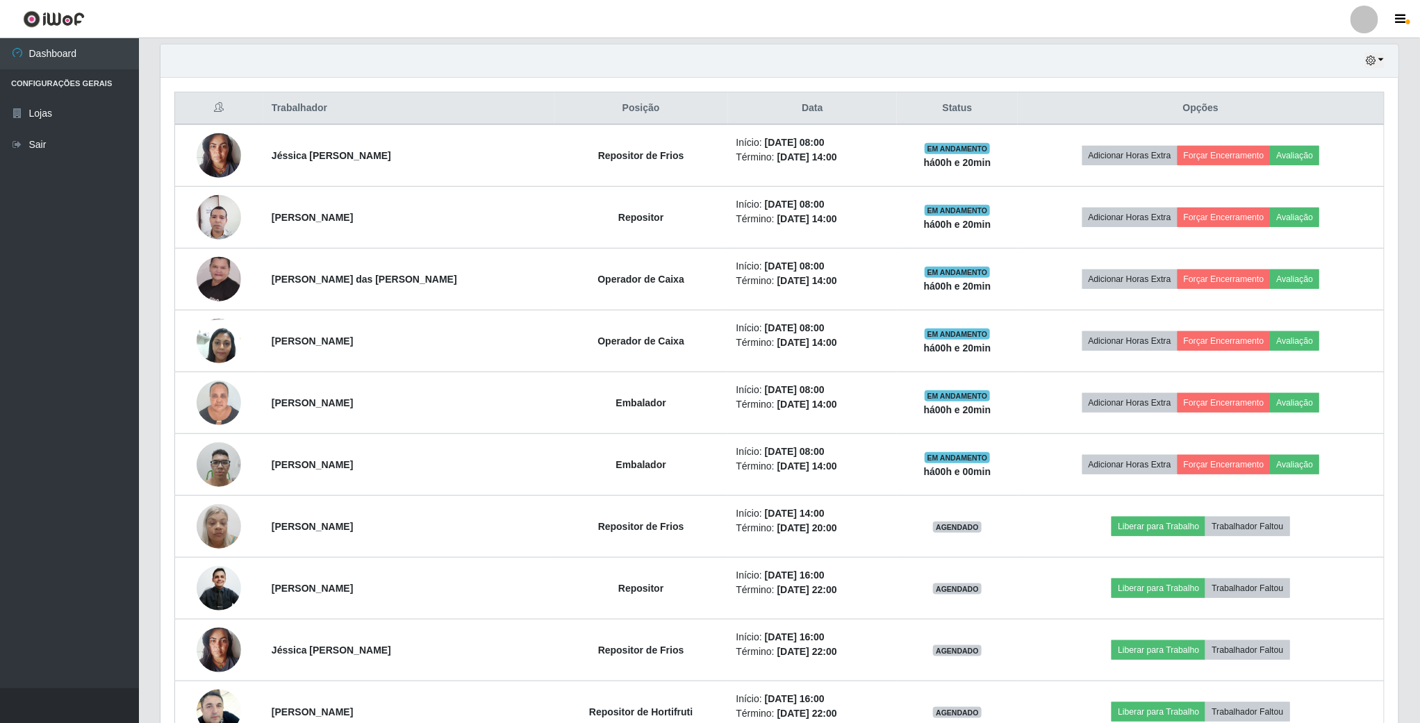
scroll to position [521, 0]
